Goal: Find specific page/section: Find specific page/section

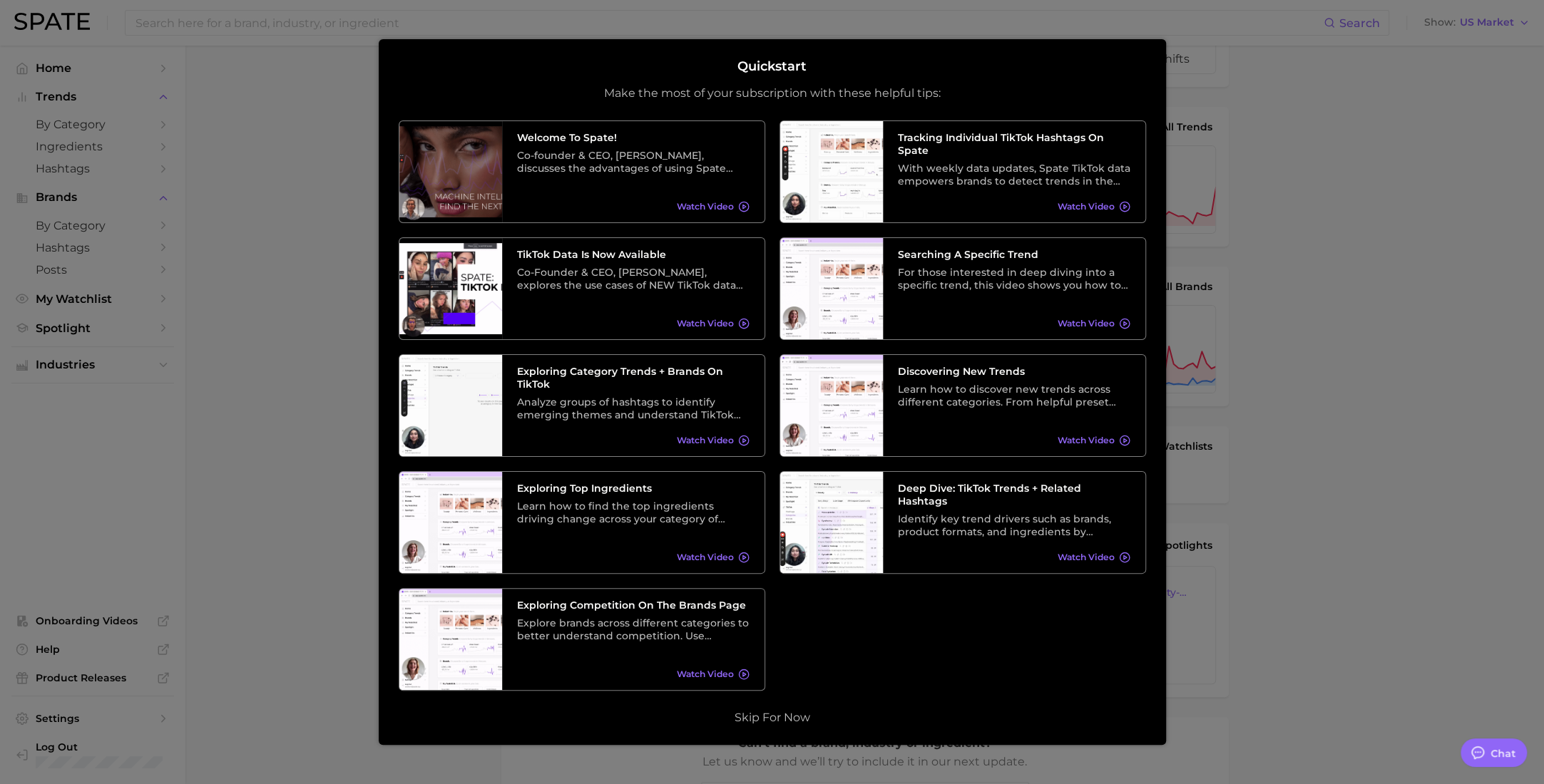
scroll to position [143, 0]
click at [1302, 139] on div at bounding box center [772, 423] width 1544 height 1133
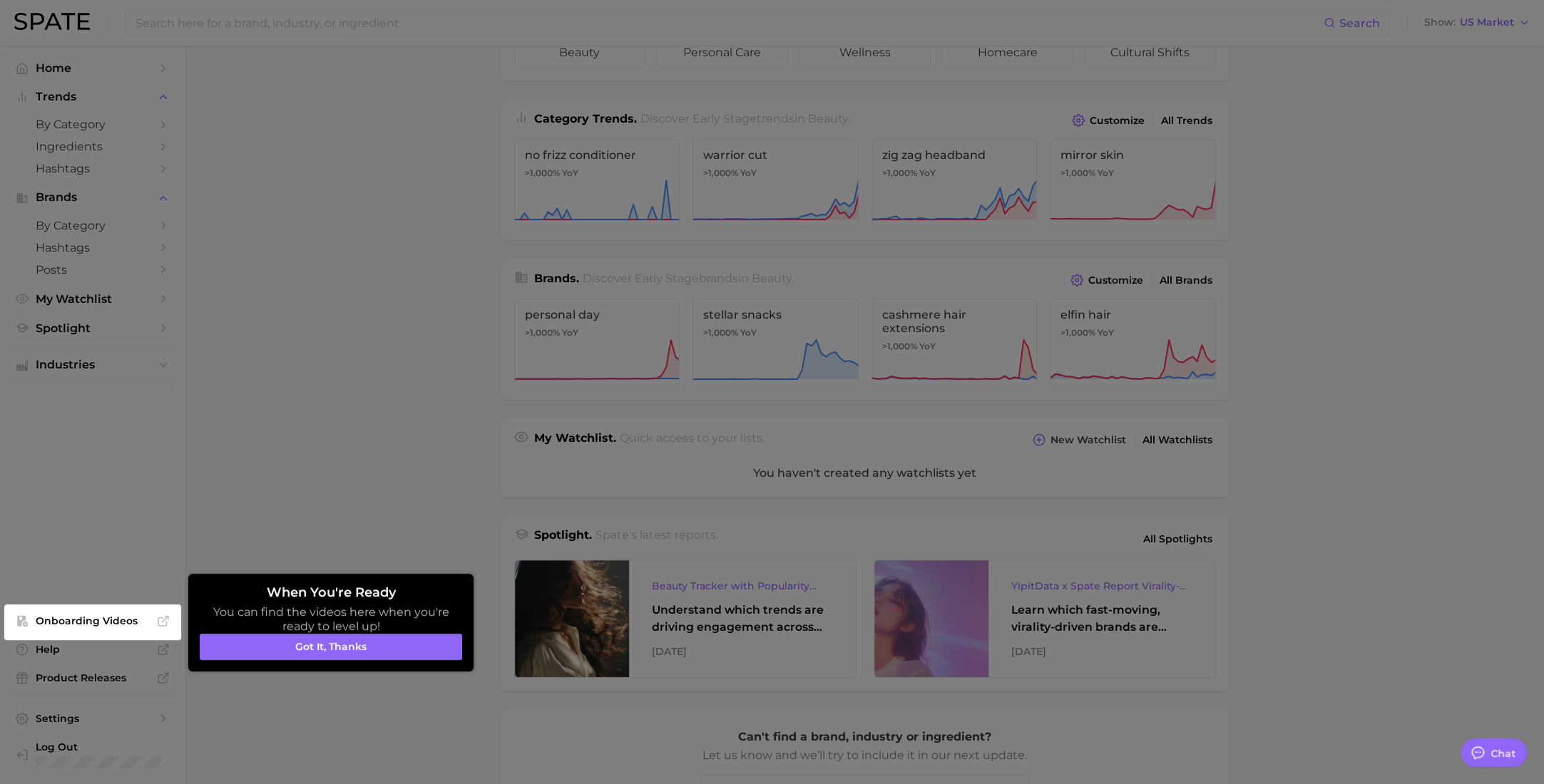
click at [332, 643] on button "Got it, thanks" at bounding box center [331, 647] width 262 height 27
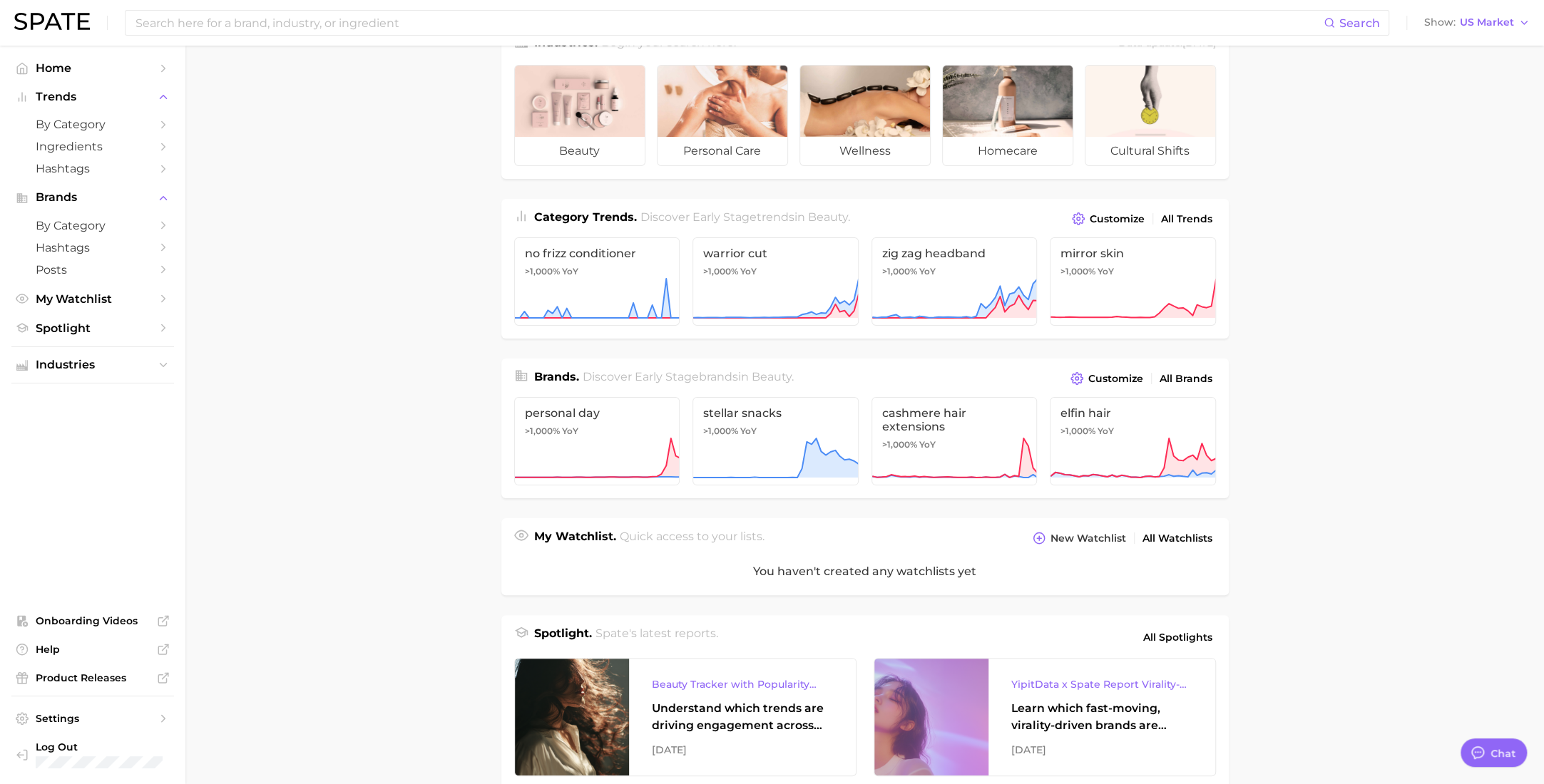
scroll to position [0, 0]
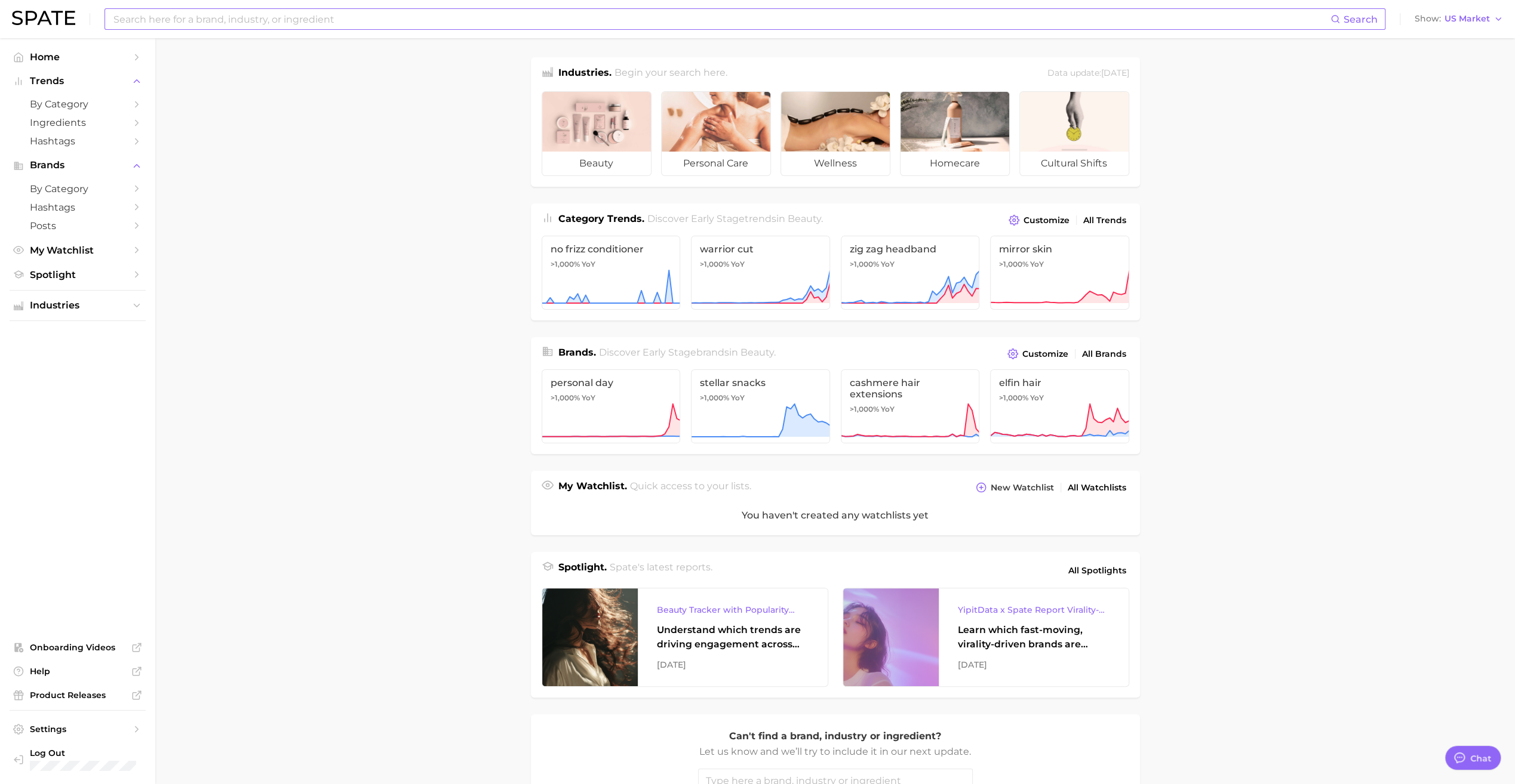
type textarea "x"
